Goal: Find specific page/section: Find specific page/section

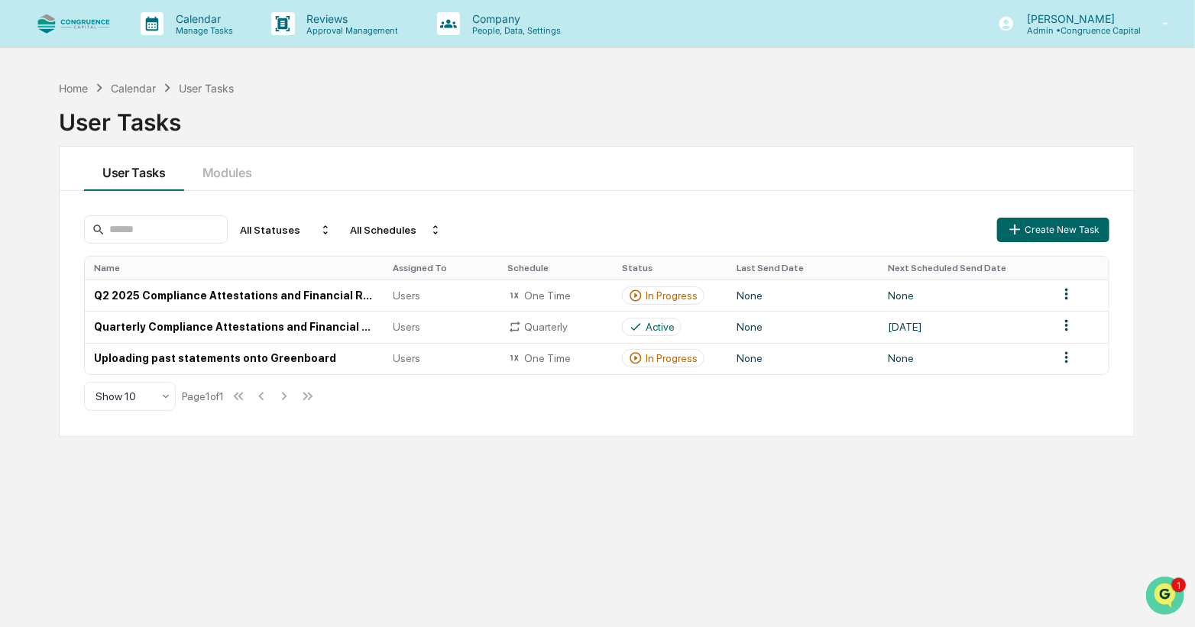
click at [837, 500] on icon "Open customer support" at bounding box center [1164, 614] width 38 height 38
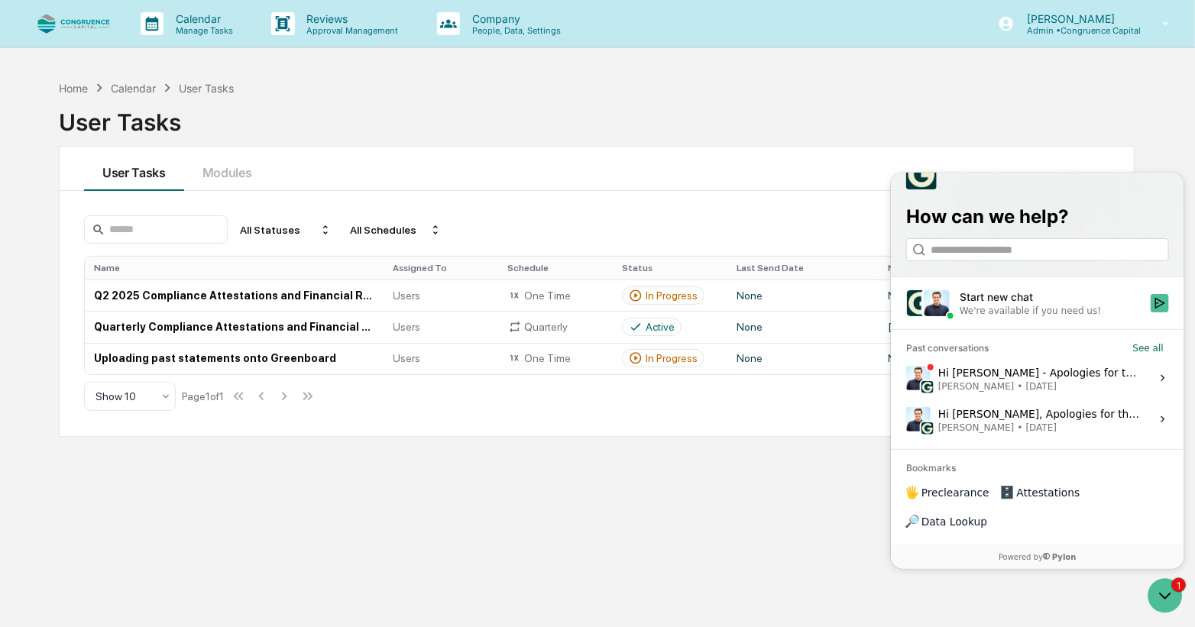
click at [837, 392] on div "Hi [PERSON_NAME] - Apologies for the delay on this. Our engineers are shipping …" at bounding box center [1038, 377] width 203 height 29
click at [837, 378] on button "View issue" at bounding box center [904, 377] width 1 height 1
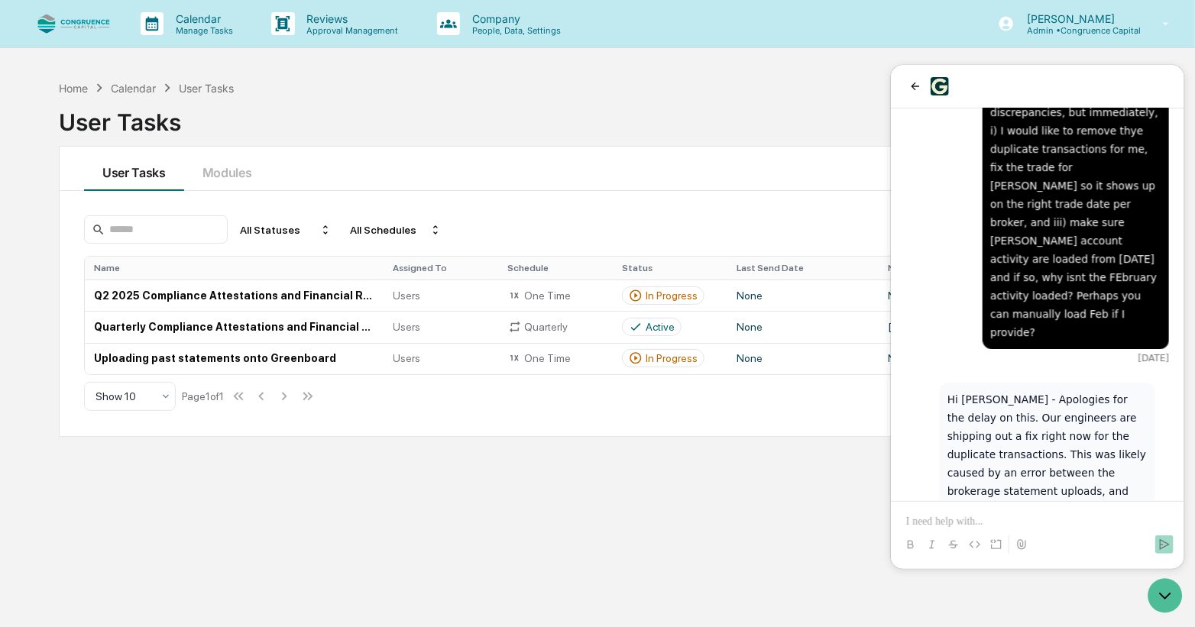
click at [800, 478] on div "Home Calendar User Tasks User Tasks User Tasks Modules All Statuses All Schedul…" at bounding box center [596, 386] width 1121 height 627
click at [790, 479] on div "Home Calendar User Tasks User Tasks User Tasks Modules All Statuses All Schedul…" at bounding box center [596, 386] width 1121 height 627
click at [513, 156] on div "User Tasks Modules" at bounding box center [597, 169] width 1074 height 44
click at [319, 25] on p "Approval Management" at bounding box center [351, 30] width 112 height 11
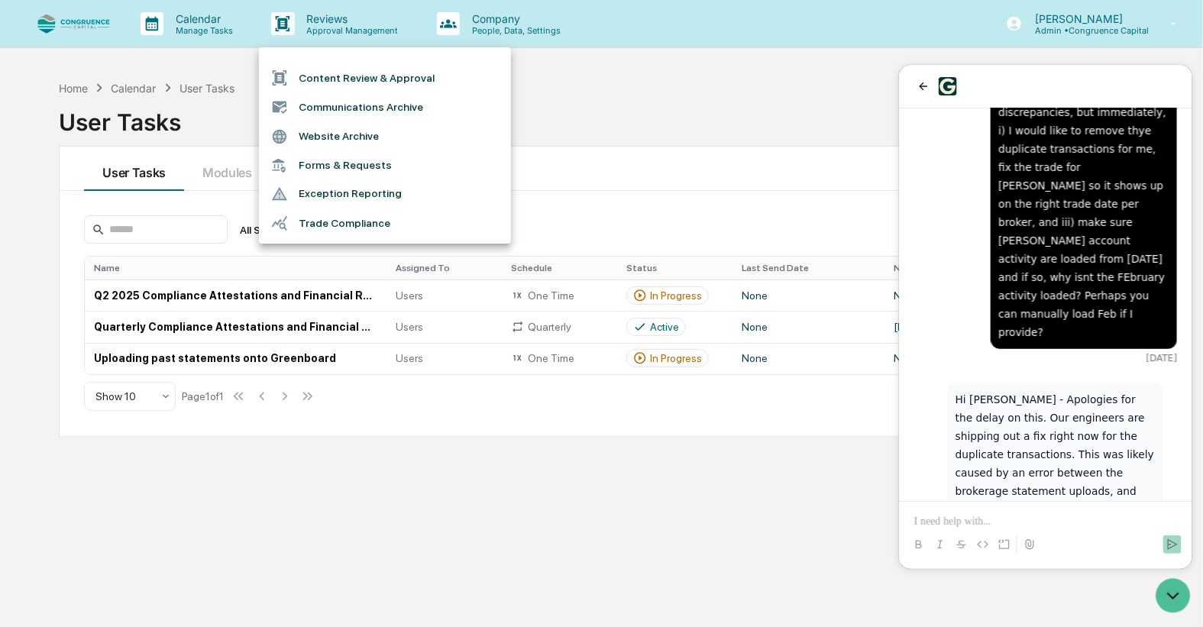
click at [331, 158] on li "Forms & Requests" at bounding box center [385, 165] width 252 height 28
